Goal: Task Accomplishment & Management: Complete application form

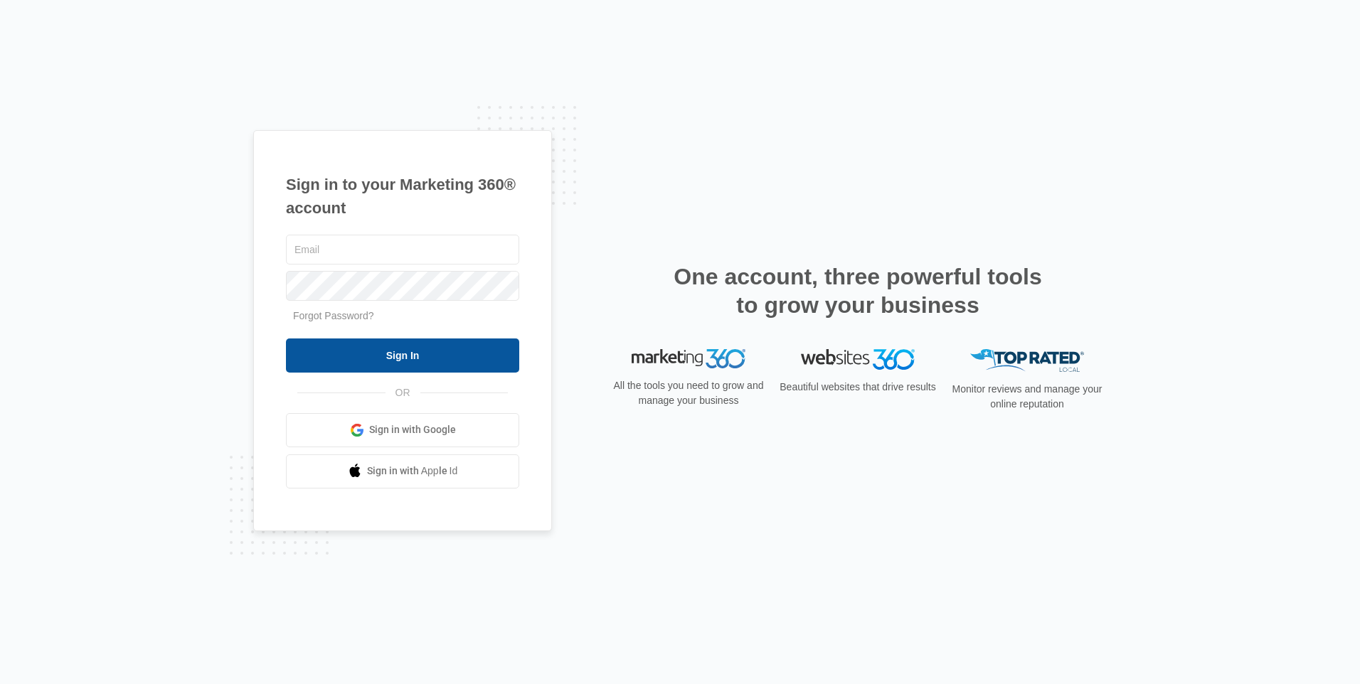
type input "[PERSON_NAME][EMAIL_ADDRESS][DOMAIN_NAME]"
click at [386, 357] on input "Sign In" at bounding box center [402, 355] width 233 height 34
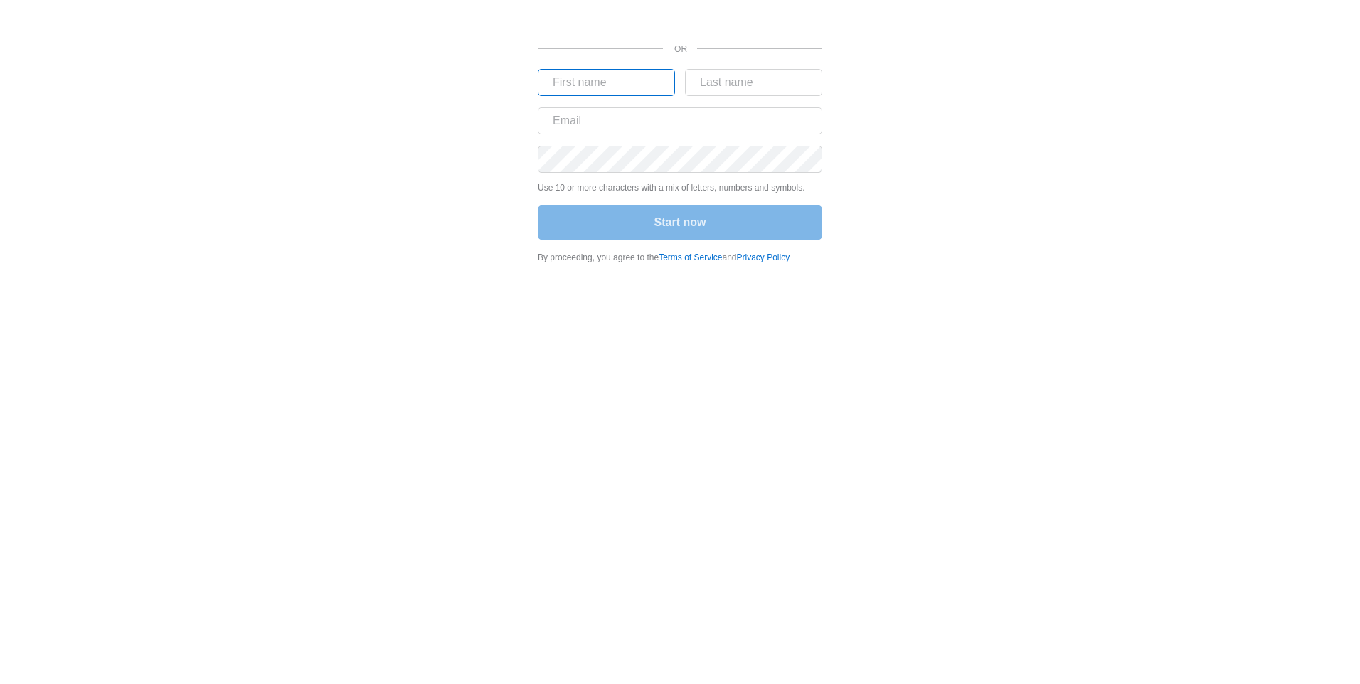
click at [618, 90] on input "text" at bounding box center [606, 82] width 137 height 27
type input "Thomas"
type input "Villalta"
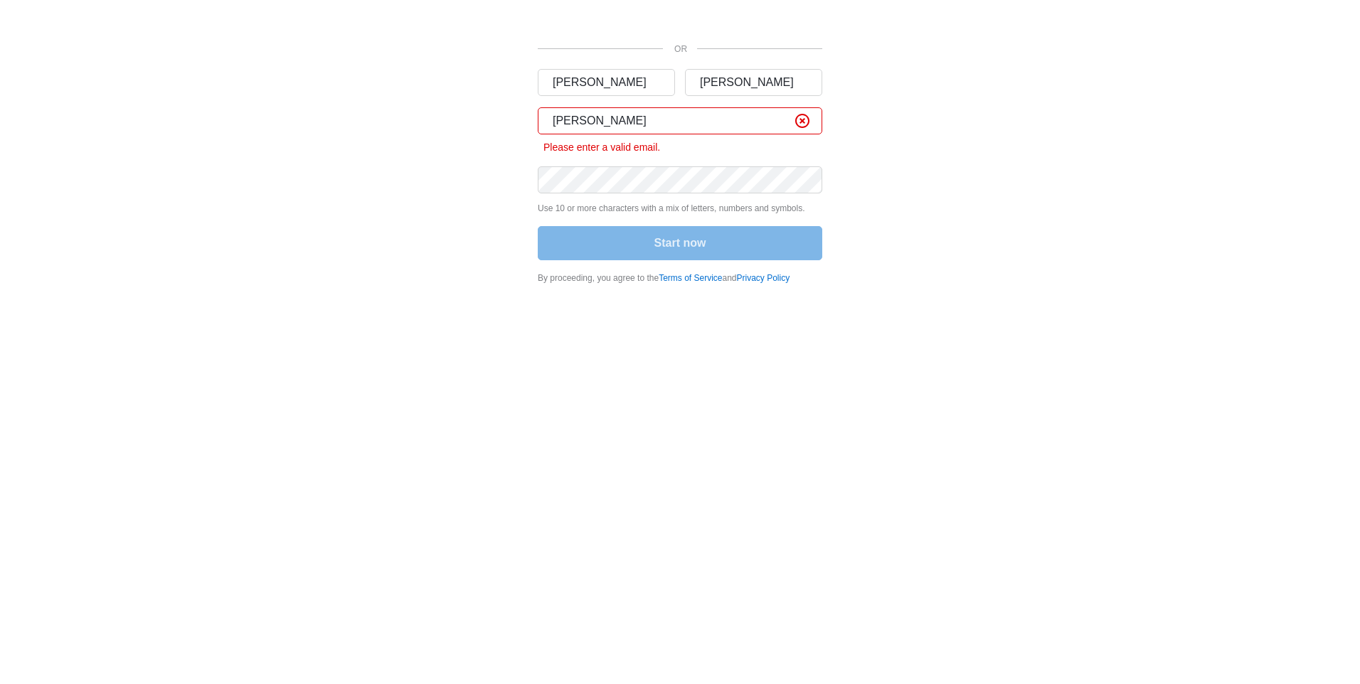
type input "tom@austin180advisory.com"
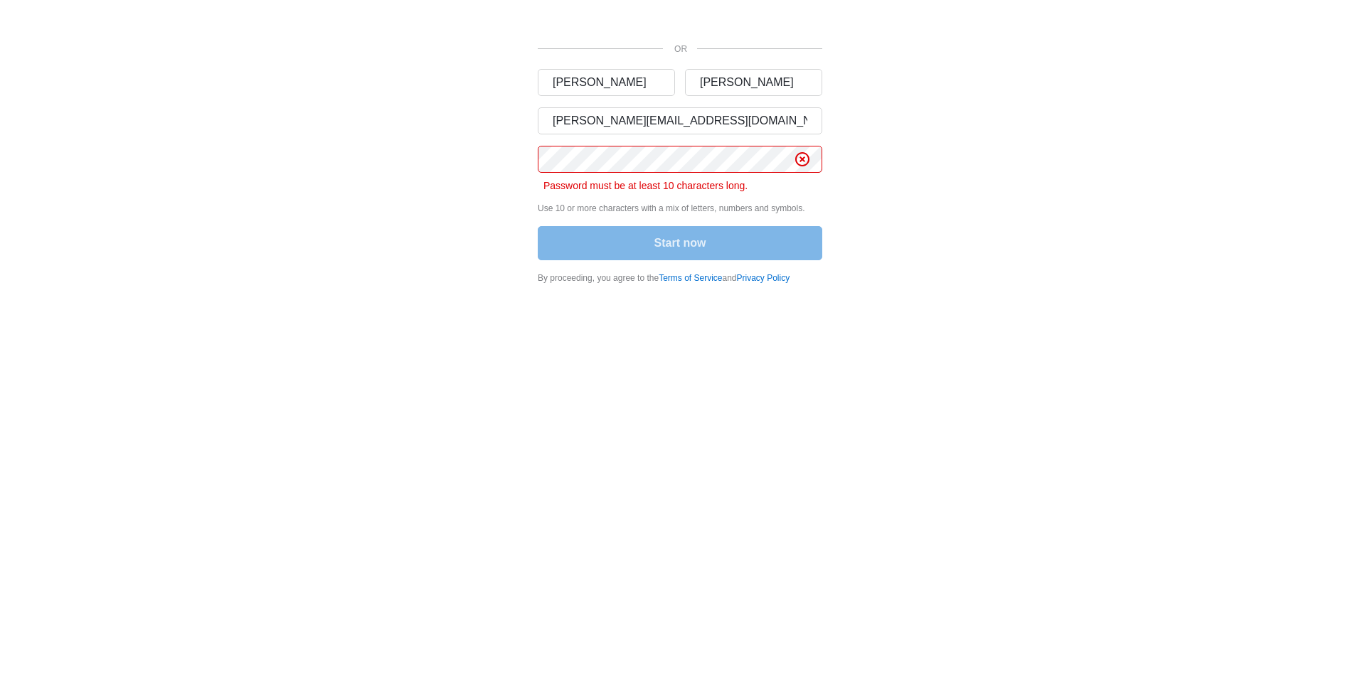
click at [678, 247] on div "Start now" at bounding box center [680, 244] width 284 height 37
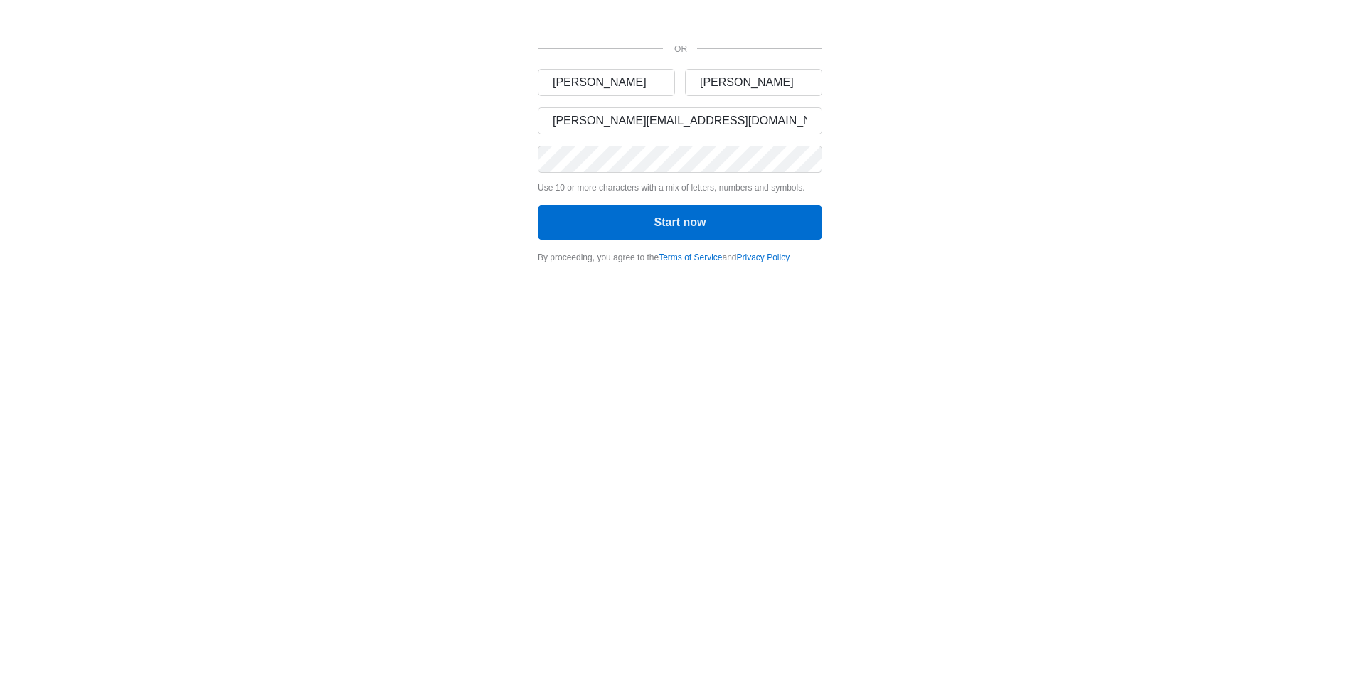
click at [796, 327] on body "OR [PERSON_NAME] [PERSON_NAME][EMAIL_ADDRESS][DOMAIN_NAME] Use 10 or more chara…" at bounding box center [680, 342] width 1360 height 684
click at [667, 223] on button "Start now" at bounding box center [680, 223] width 284 height 34
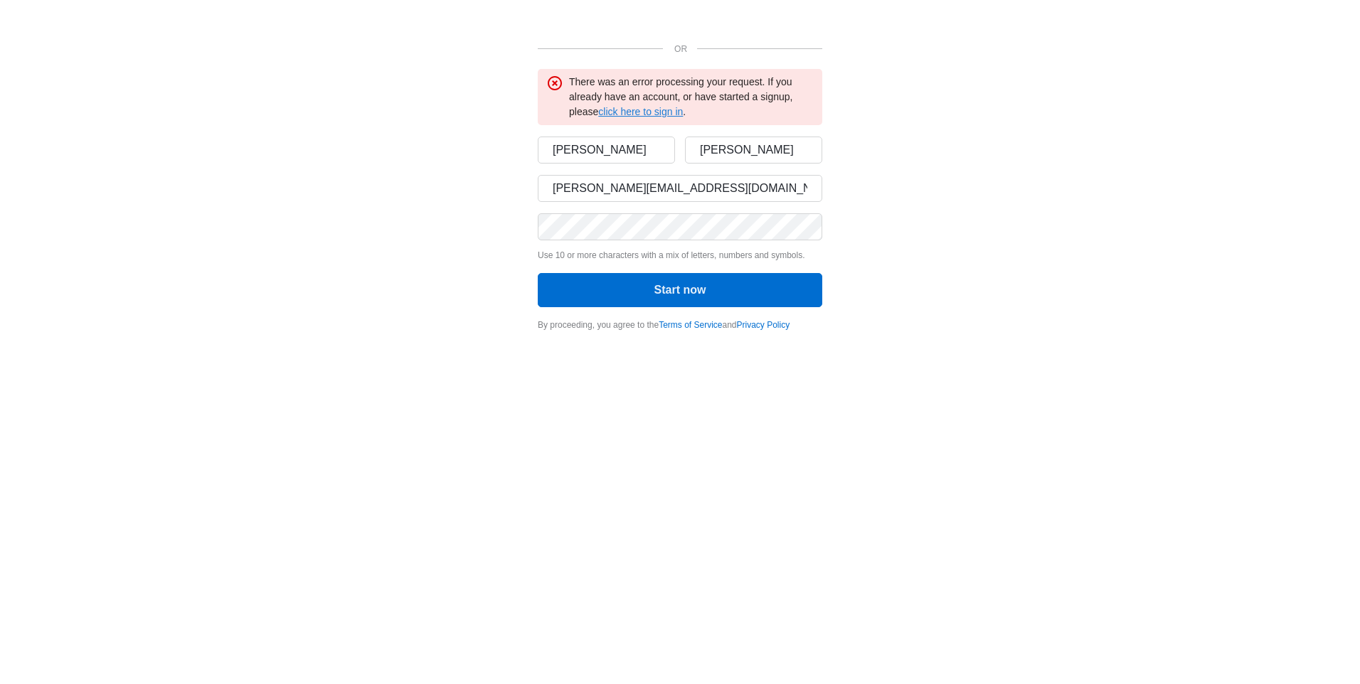
click at [661, 112] on link "click here to sign in" at bounding box center [640, 111] width 85 height 11
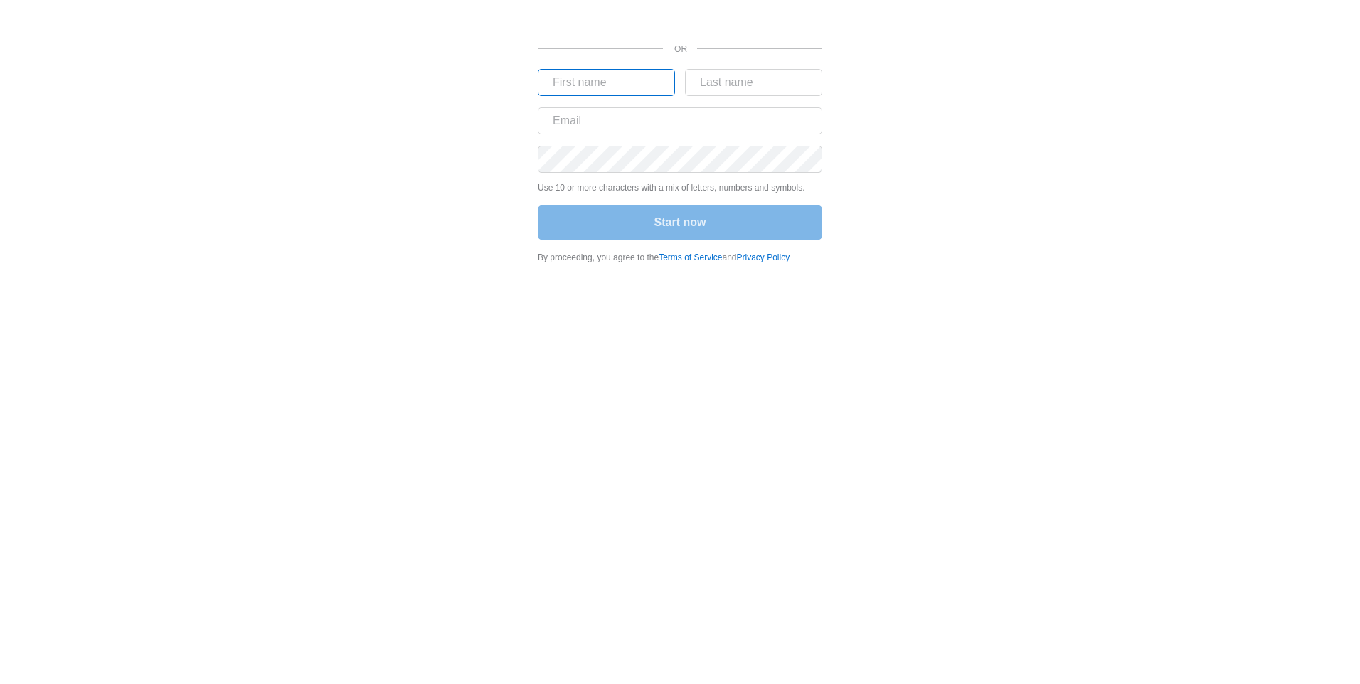
click at [609, 89] on input "text" at bounding box center [606, 82] width 137 height 27
type input "Thomas"
type input "Villalta"
type input "tom@austin180advisory.com"
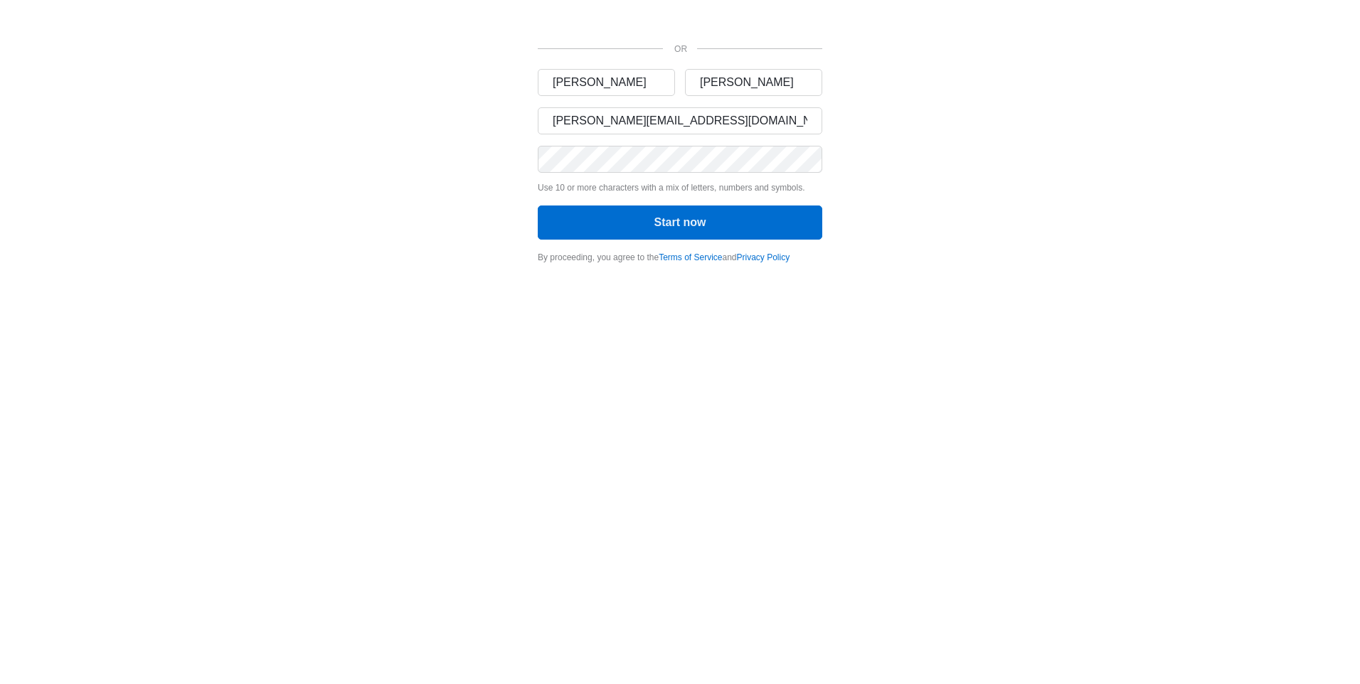
click at [1023, 229] on div "OR Thomas Villalta tom@austin180advisory.com Use 10 or more characters with a m…" at bounding box center [679, 136] width 853 height 272
click at [669, 221] on button "Start now" at bounding box center [680, 223] width 284 height 34
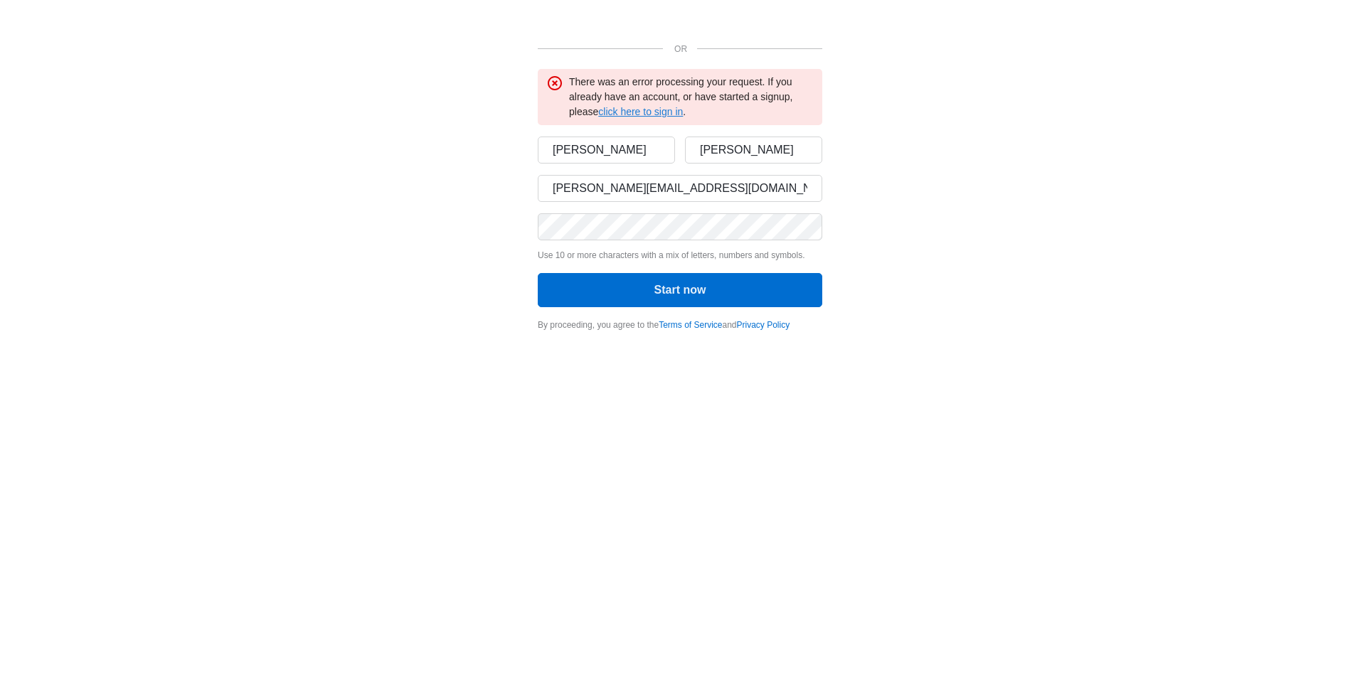
click at [668, 112] on link "click here to sign in" at bounding box center [640, 111] width 85 height 11
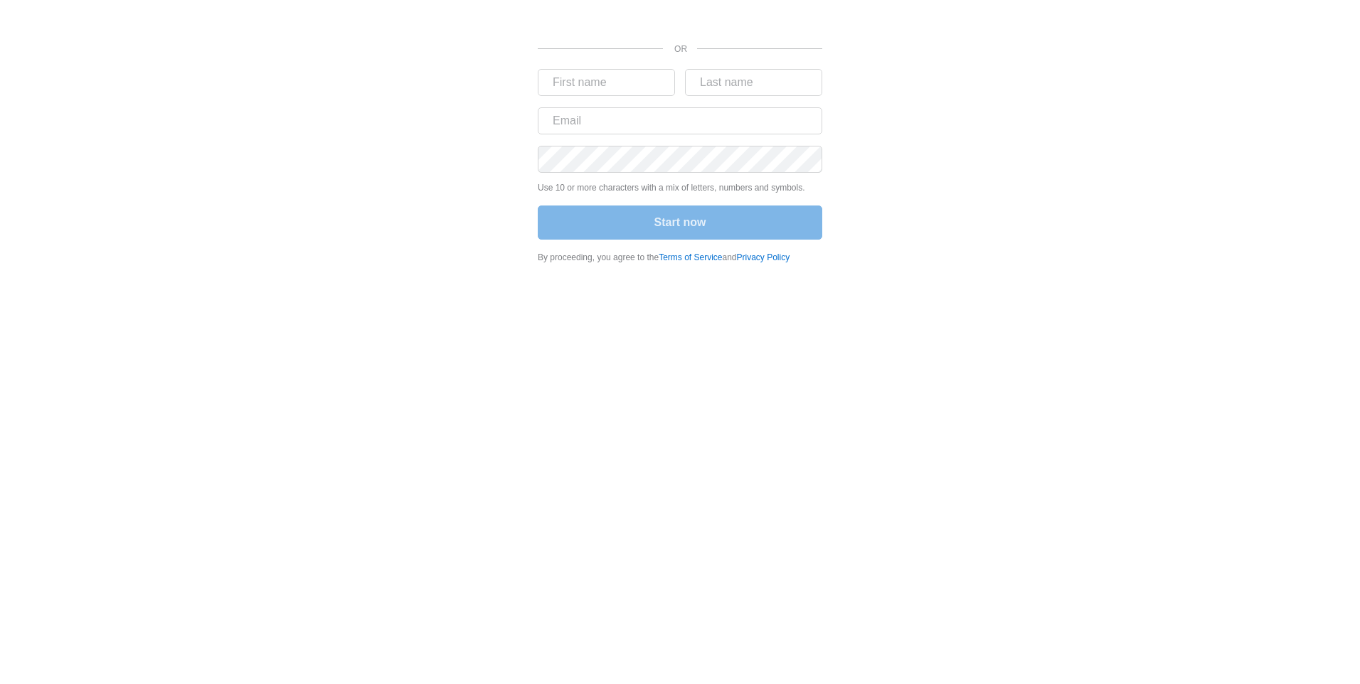
click at [944, 107] on div "OR Use 10 or more characters with a mix of letters, numbers and symbols. Start …" at bounding box center [679, 136] width 853 height 272
